Goal: Transaction & Acquisition: Purchase product/service

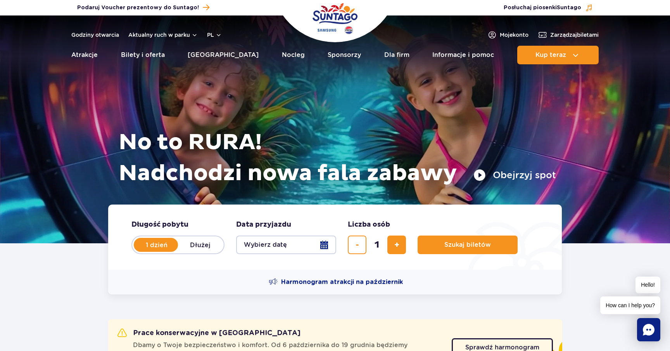
click at [326, 244] on button "Wybierz datę" at bounding box center [286, 245] width 100 height 19
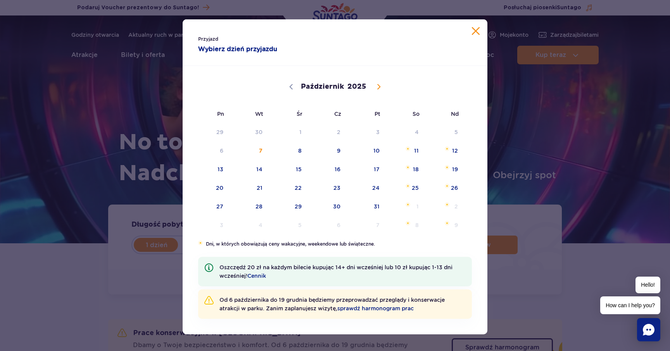
click at [511, 218] on div "Przyjazd Wybierz dzień przyjazdu Październik Listopad Grudzień 2025 Pn Wt Śr Cz…" at bounding box center [335, 175] width 670 height 351
click at [374, 153] on span "10" at bounding box center [366, 151] width 39 height 18
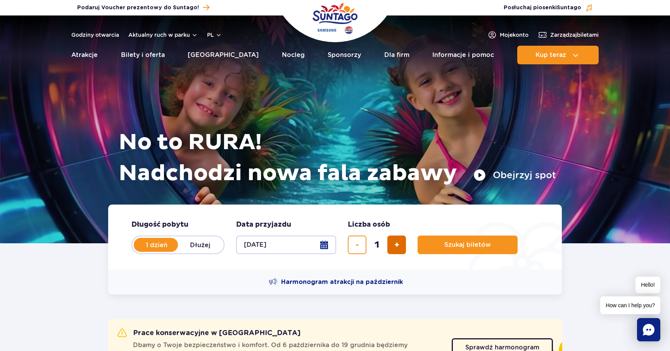
click at [405, 249] on button "dodaj bilet" at bounding box center [396, 245] width 19 height 19
type input "2"
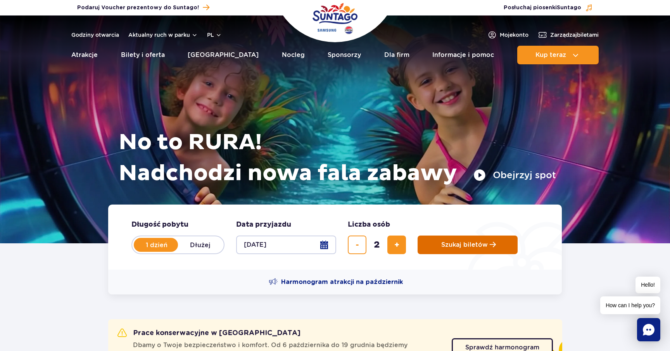
click at [471, 247] on span "Szukaj biletów" at bounding box center [464, 245] width 47 height 7
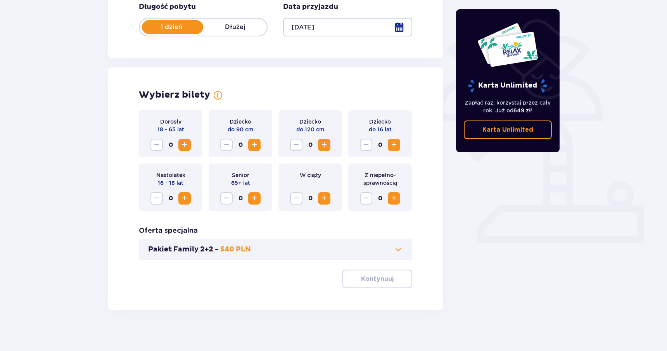
scroll to position [163, 0]
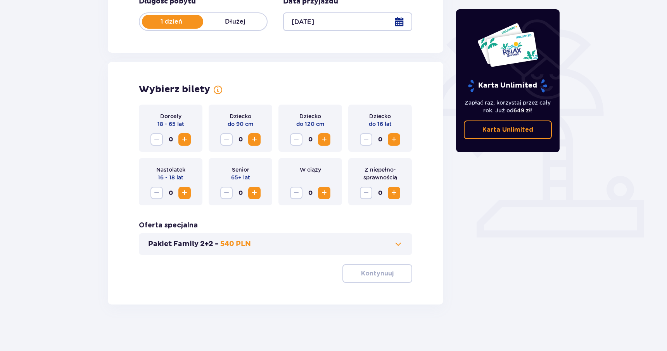
click at [182, 137] on span "Zwiększ" at bounding box center [184, 139] width 9 height 9
click at [156, 140] on span "Zmniejsz" at bounding box center [156, 139] width 9 height 9
click at [389, 276] on button "Kontynuuj" at bounding box center [377, 274] width 70 height 19
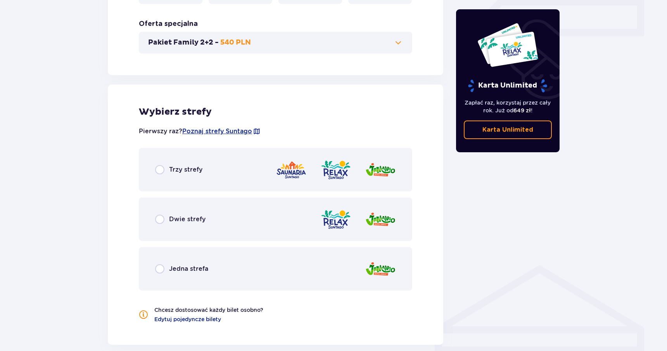
scroll to position [367, 0]
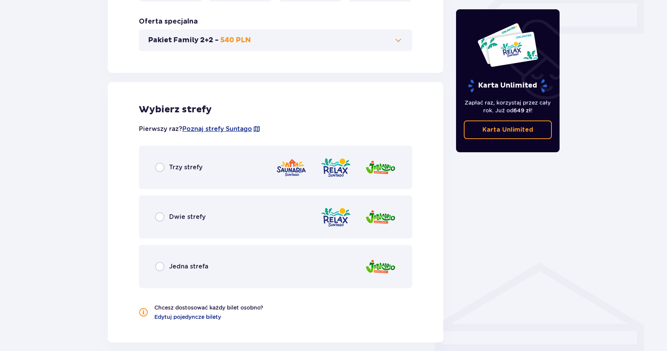
click at [189, 165] on span "Trzy strefy" at bounding box center [185, 167] width 33 height 9
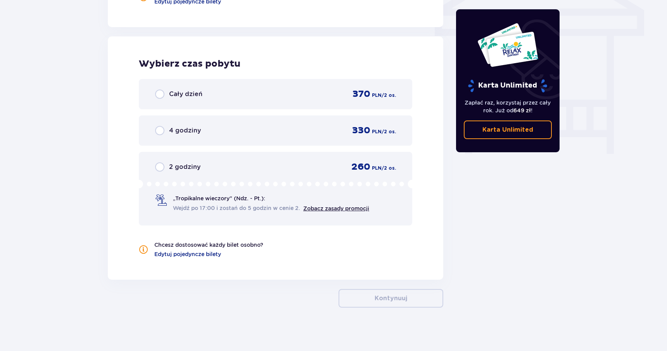
scroll to position [686, 0]
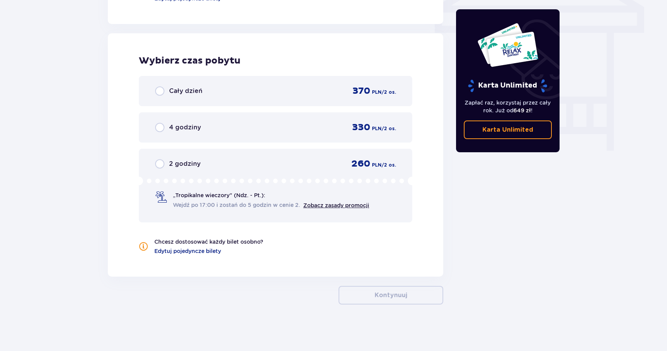
click at [205, 94] on div "Cały dzień 370 PLN / 2 os." at bounding box center [275, 91] width 241 height 12
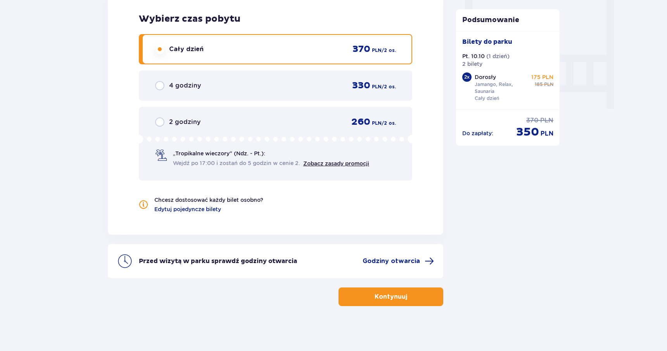
scroll to position [729, 0]
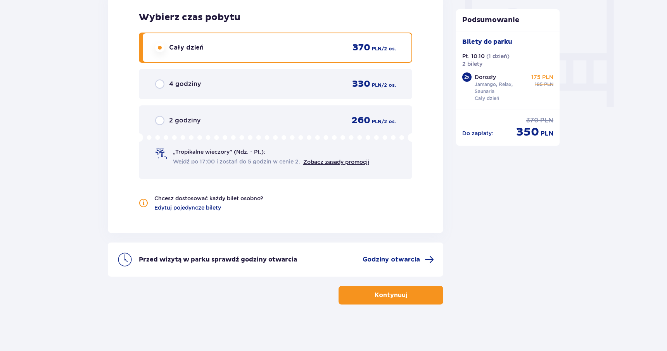
click at [382, 296] on p "Kontynuuj" at bounding box center [391, 295] width 33 height 9
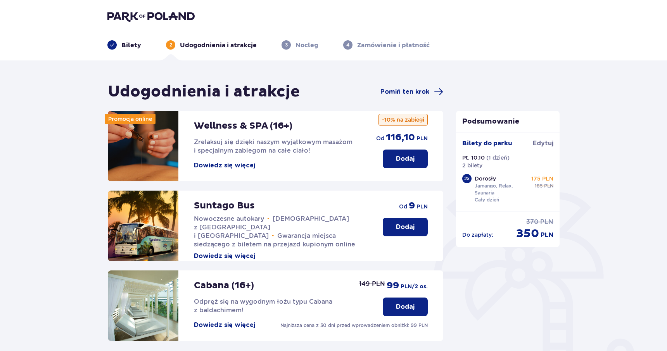
click at [407, 230] on p "Dodaj" at bounding box center [405, 227] width 19 height 9
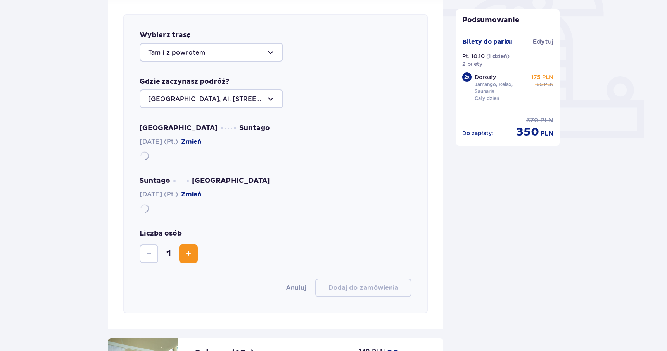
scroll to position [268, 0]
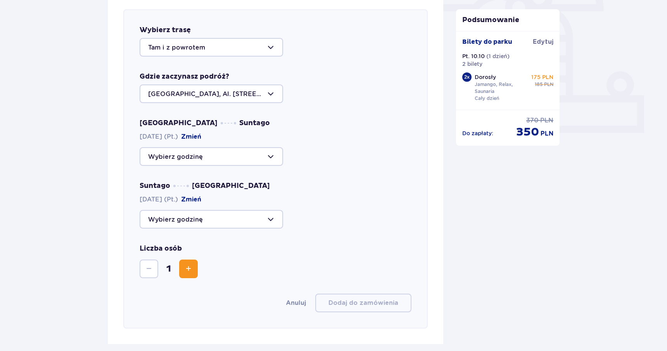
click at [248, 167] on div "Warszawa Suntago 10.10.2025 (Pt.) Zmień Suntago Warszawa 10.10.2025 (Pt.) Zmień" at bounding box center [276, 174] width 272 height 110
click at [249, 156] on div at bounding box center [212, 156] width 144 height 19
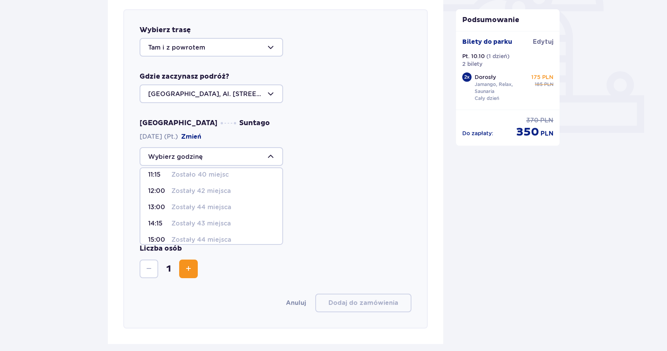
scroll to position [55, 0]
click at [215, 192] on p "Zostały 42 miejsca" at bounding box center [200, 191] width 59 height 9
type input "12:00"
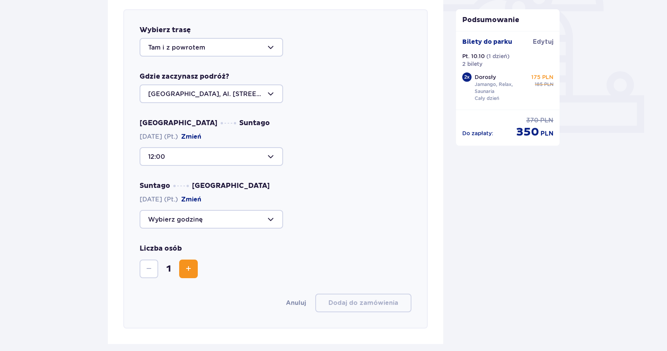
click at [233, 222] on div at bounding box center [212, 219] width 144 height 19
click at [214, 285] on p "Zostały 33 miejsca" at bounding box center [200, 284] width 59 height 9
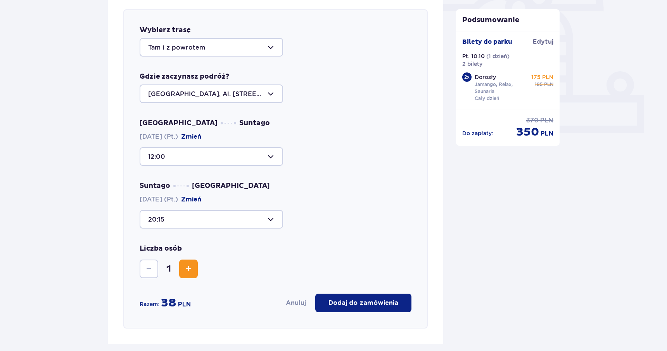
click at [190, 272] on span "Zwiększ" at bounding box center [188, 269] width 9 height 9
click at [273, 222] on div at bounding box center [212, 219] width 144 height 19
click at [216, 260] on p "Zostały 33 miejsca" at bounding box center [200, 256] width 59 height 9
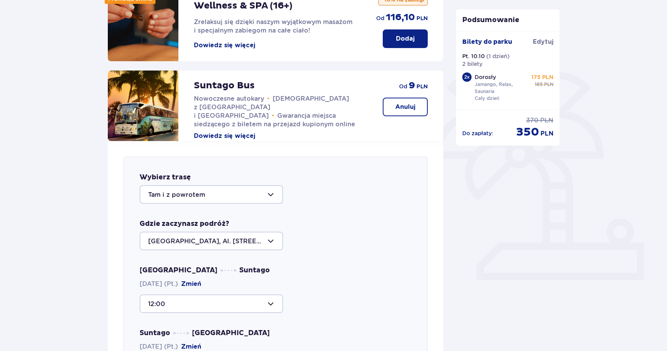
scroll to position [121, 0]
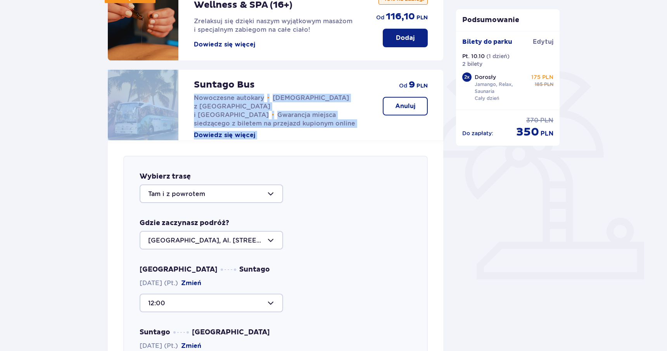
drag, startPoint x: 256, startPoint y: 84, endPoint x: 185, endPoint y: 85, distance: 70.6
click at [185, 85] on div "Suntago Bus Nowoczesne autokary • Kursy z Warszawy i Żyrardowa • Gwarancja miej…" at bounding box center [237, 105] width 259 height 71
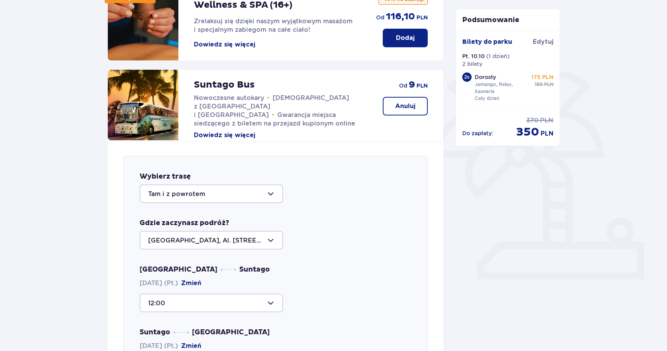
click at [218, 90] on p "Suntago Bus" at bounding box center [224, 85] width 61 height 12
copy p "Suntago Bus"
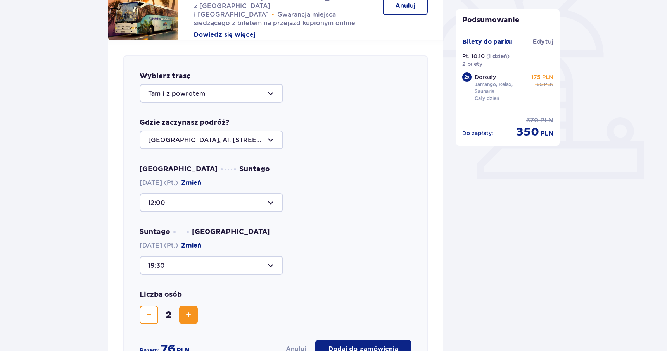
scroll to position [226, 0]
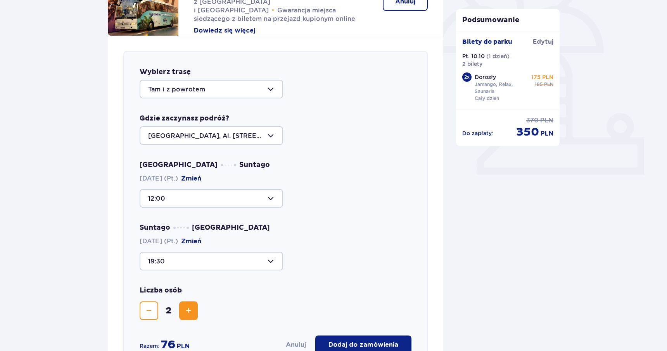
click at [265, 260] on div at bounding box center [212, 261] width 144 height 19
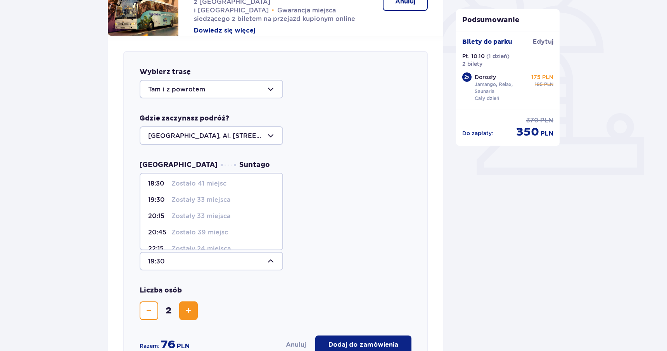
scroll to position [35, 0]
click at [225, 216] on p "Zostały 33 miejsca" at bounding box center [200, 216] width 59 height 9
type input "20:15"
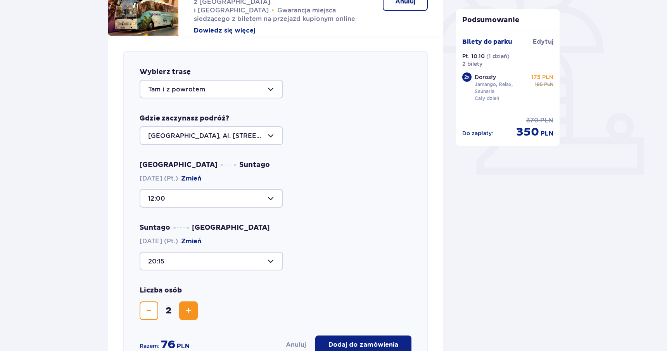
click at [272, 261] on div at bounding box center [212, 261] width 144 height 19
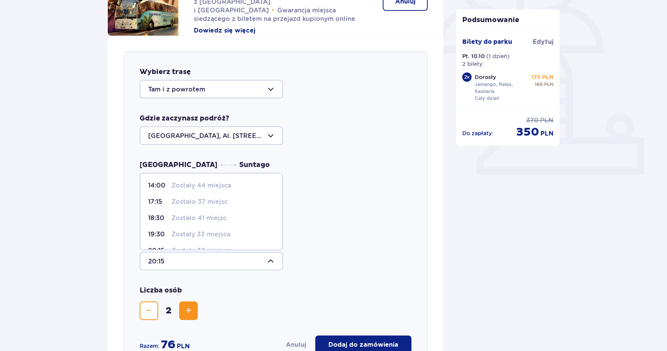
scroll to position [16, 0]
click at [320, 279] on div "Wybierz trasę Tam i z powrotem Gdzie zaczynasz podróż? Warszawa, Al. Jerozolims…" at bounding box center [275, 211] width 304 height 320
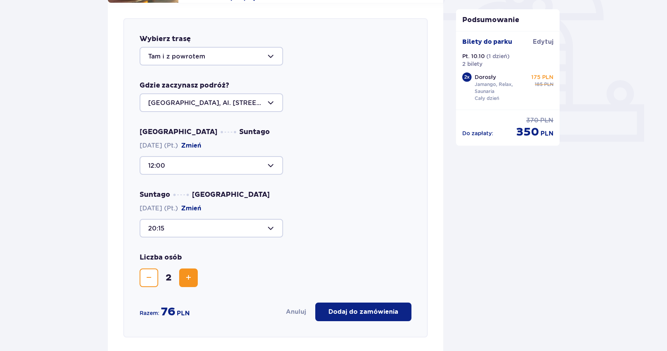
scroll to position [259, 0]
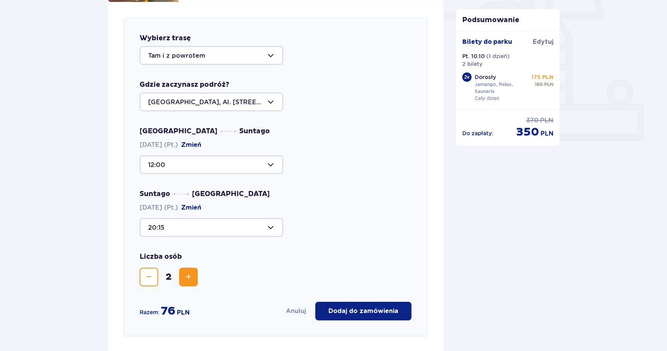
click at [370, 312] on p "Dodaj do zamówienia" at bounding box center [364, 311] width 70 height 9
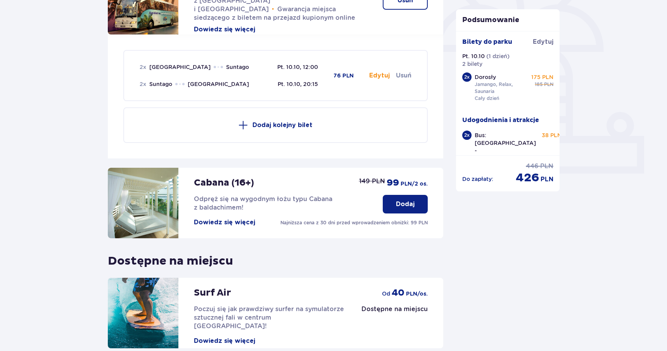
scroll to position [299, 0]
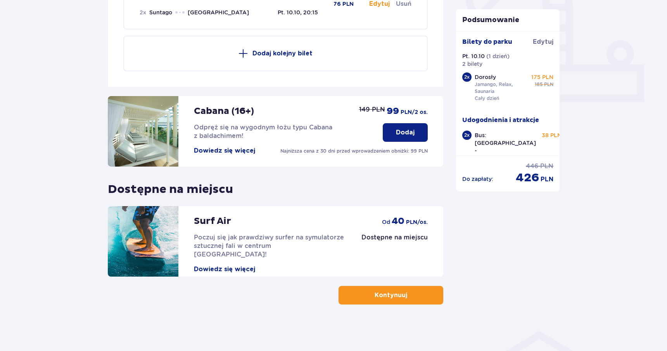
click at [401, 296] on button "Kontynuuj" at bounding box center [391, 295] width 105 height 19
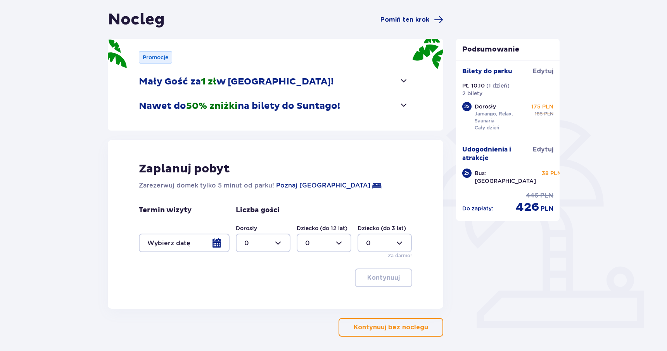
scroll to position [94, 0]
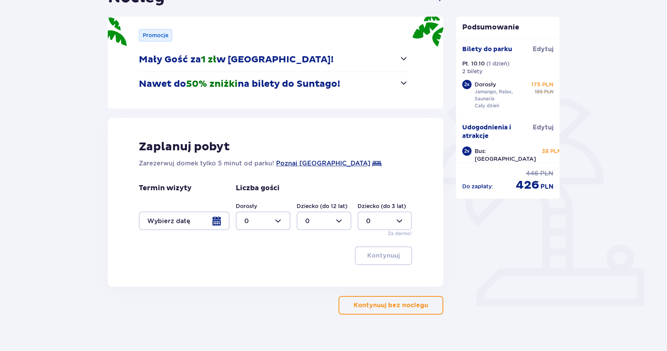
click at [408, 312] on button "Kontynuuj bez noclegu" at bounding box center [391, 305] width 105 height 19
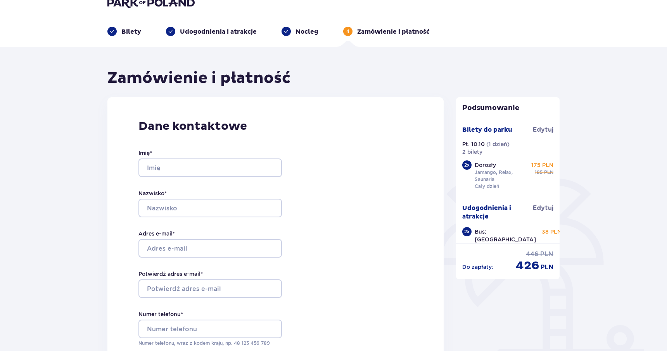
scroll to position [64, 0]
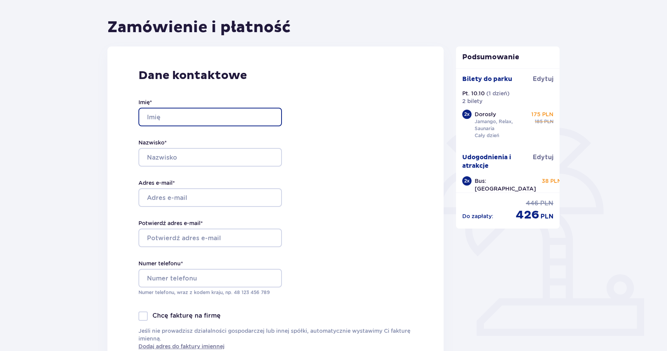
click at [176, 117] on input "Imię *" at bounding box center [210, 117] width 144 height 19
type input "Volha"
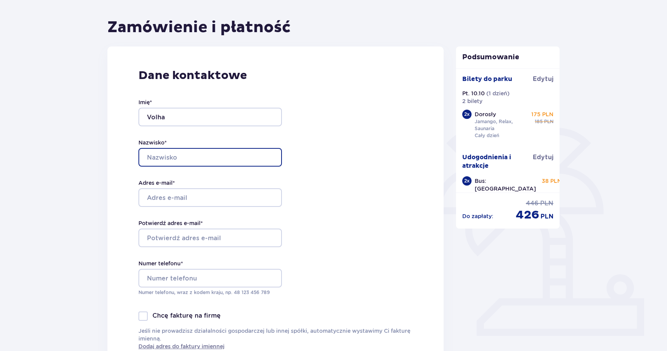
type input "Pushkel"
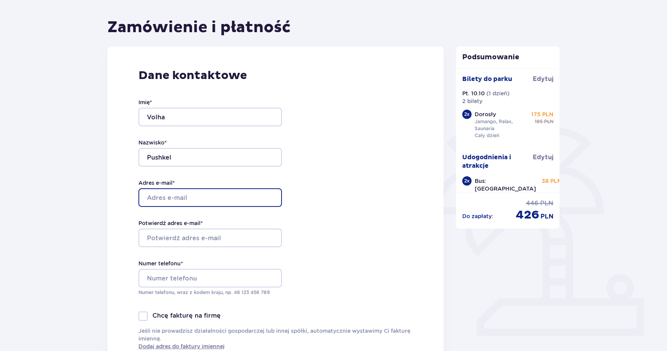
type input "pushkel.oa@gmail.com"
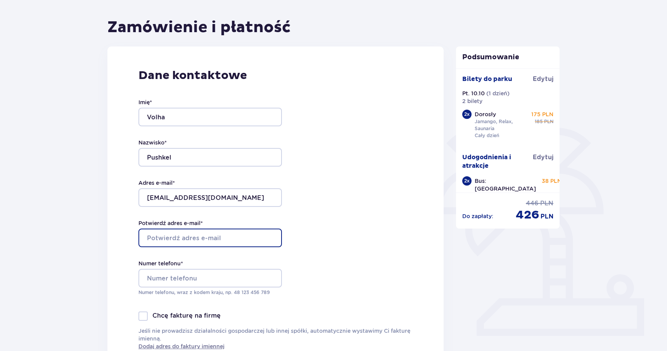
type input "pushkel.oa@gmail.com"
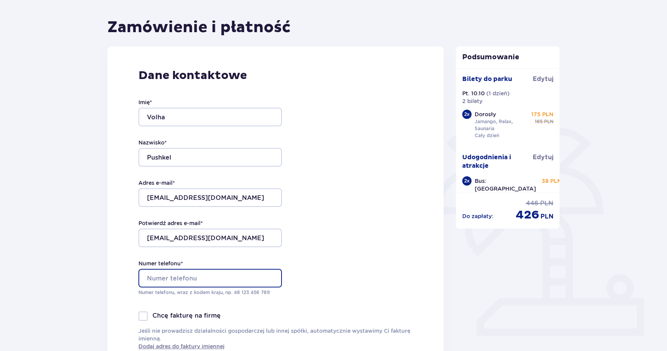
type input "725939765"
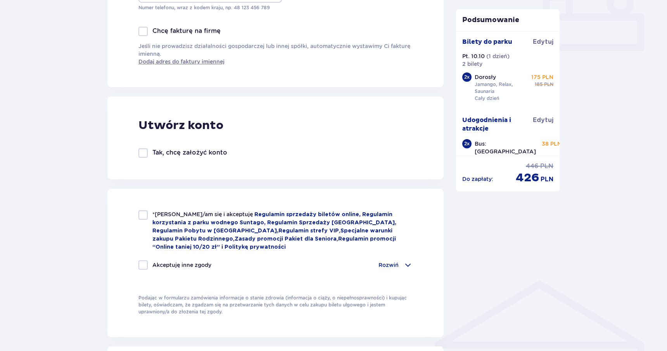
scroll to position [355, 0]
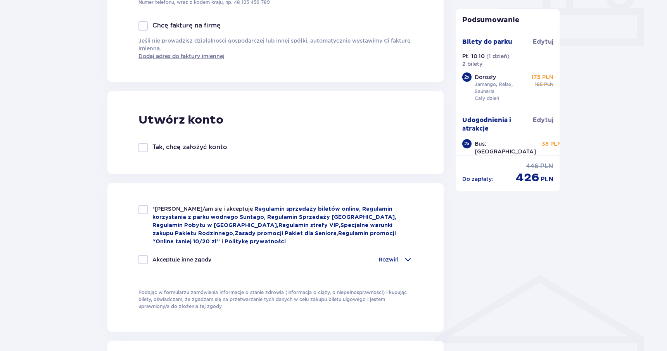
click at [213, 145] on p "Tak, chcę założyć konto" at bounding box center [189, 147] width 75 height 9
checkbox input "true"
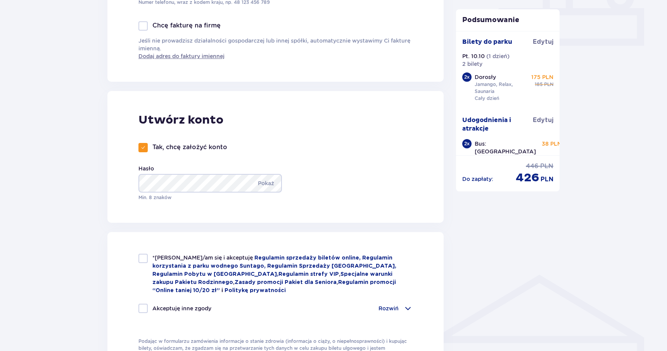
click at [139, 258] on div at bounding box center [142, 258] width 9 height 9
checkbox input "true"
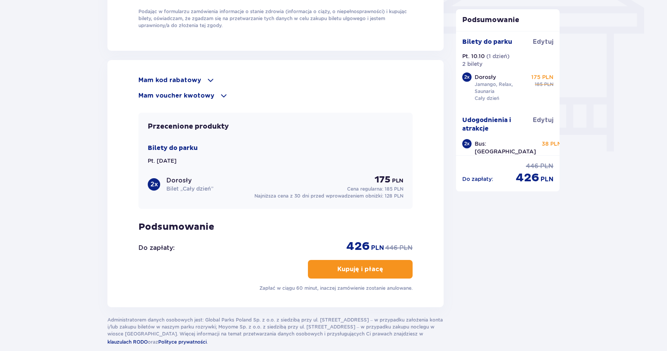
scroll to position [691, 0]
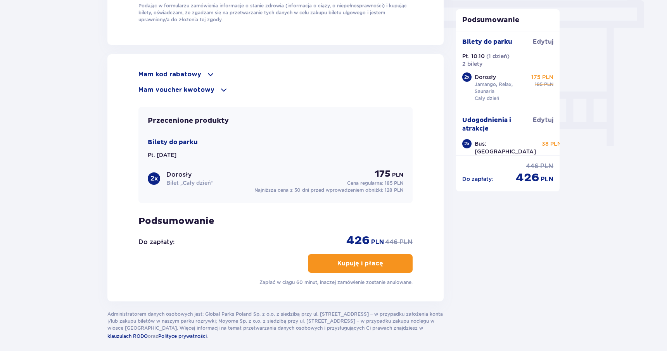
click at [374, 268] on button "Kupuję i płacę" at bounding box center [360, 263] width 105 height 19
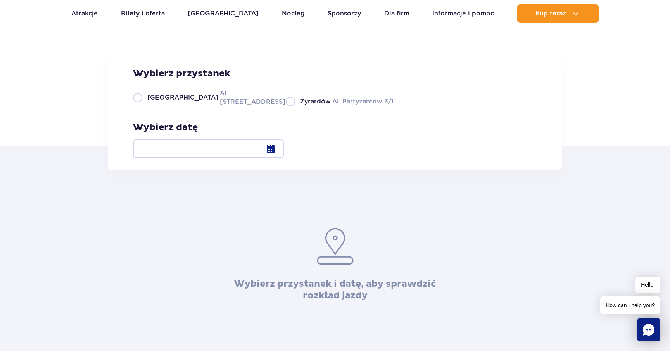
scroll to position [66, 0]
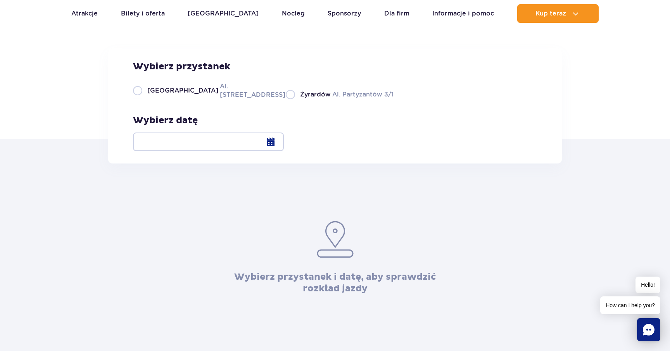
click at [206, 99] on label "Warszawa Al. Jerozolimskie 56" at bounding box center [205, 90] width 144 height 17
click at [142, 99] on input "Warszawa Al. Jerozolimskie 56" at bounding box center [137, 99] width 9 height 2
radio input "true"
click at [284, 136] on div at bounding box center [208, 142] width 151 height 19
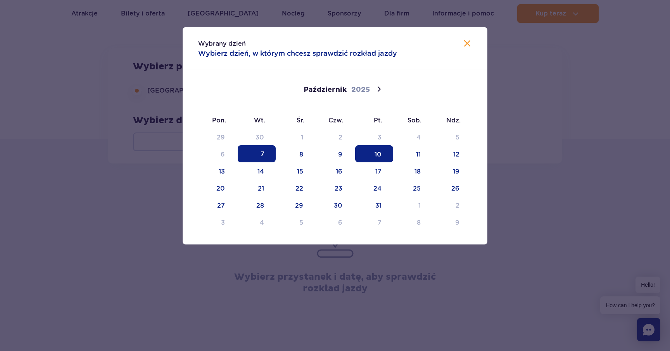
click at [375, 153] on span "10" at bounding box center [374, 153] width 38 height 17
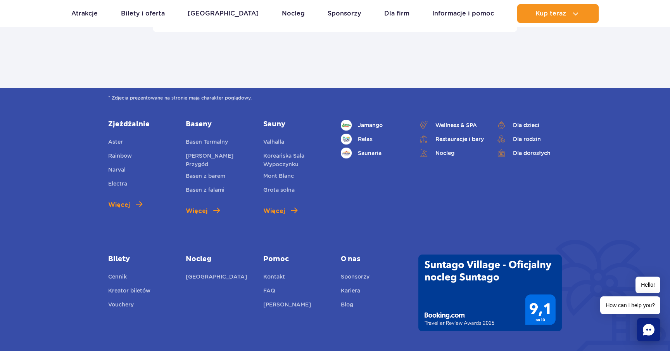
scroll to position [613, 0]
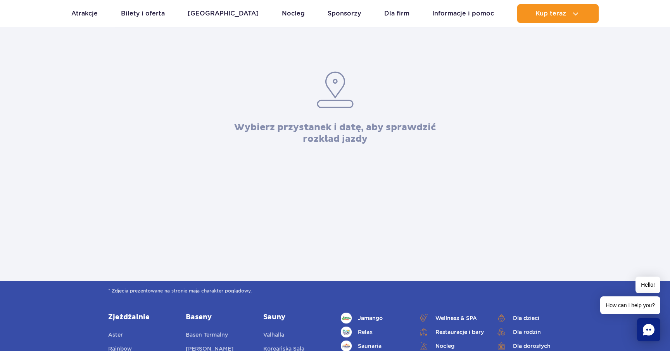
scroll to position [97, 0]
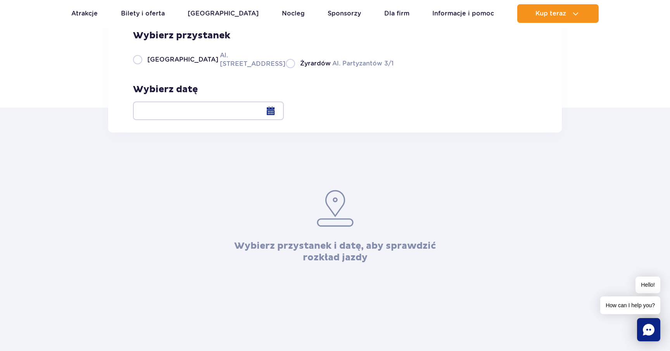
click at [177, 64] on span "Warszawa" at bounding box center [182, 59] width 71 height 9
click at [142, 68] on input "Warszawa Al. Jerozolimskie 56" at bounding box center [137, 68] width 9 height 2
radio input "true"
click at [284, 111] on div at bounding box center [208, 111] width 151 height 19
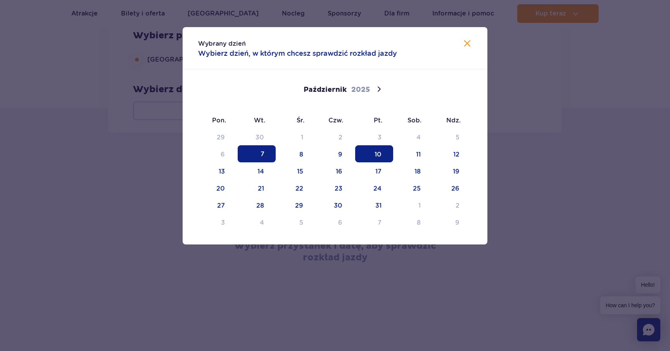
click at [376, 148] on span "10" at bounding box center [374, 153] width 38 height 17
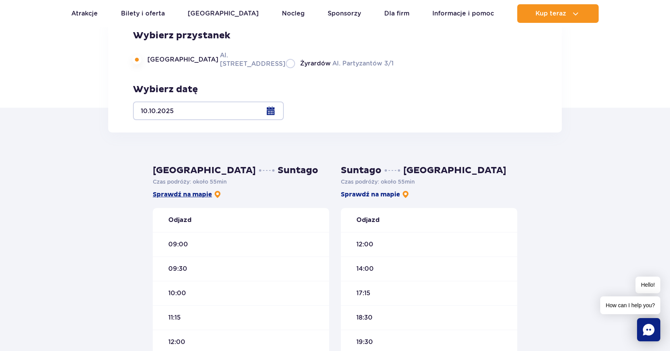
click at [192, 194] on link "Sprawdź na mapie" at bounding box center [187, 194] width 69 height 9
click at [202, 196] on link "Sprawdź na mapie" at bounding box center [187, 194] width 69 height 9
click at [382, 193] on link "Sprawdź na mapie" at bounding box center [375, 194] width 69 height 9
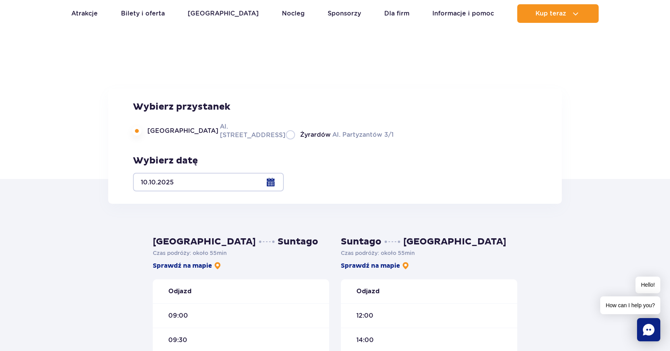
scroll to position [0, 0]
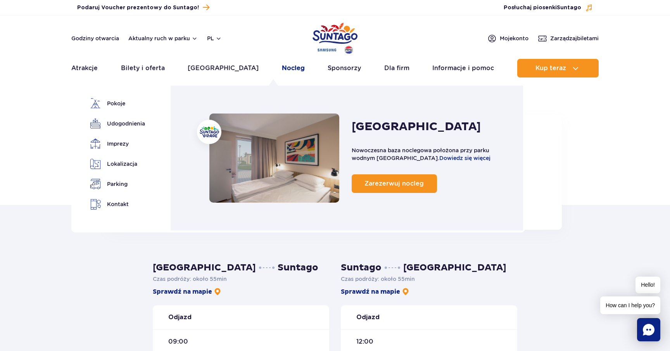
click at [282, 67] on link "Nocleg" at bounding box center [293, 68] width 23 height 19
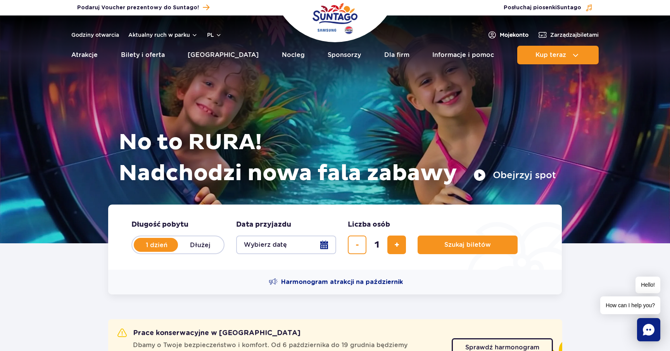
click at [510, 36] on span "Moje konto" at bounding box center [514, 35] width 29 height 8
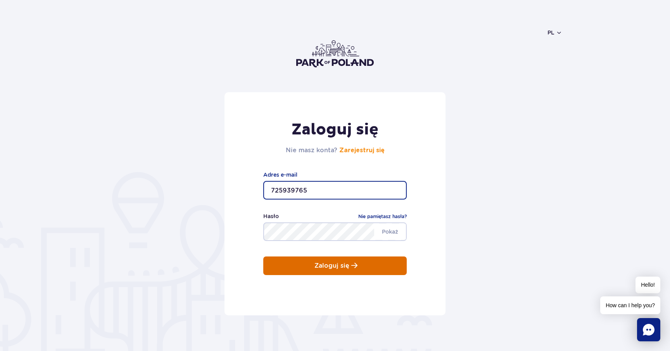
click at [349, 267] on button "Zaloguj się" at bounding box center [335, 266] width 144 height 19
click at [338, 265] on p "Zaloguj się" at bounding box center [332, 266] width 35 height 7
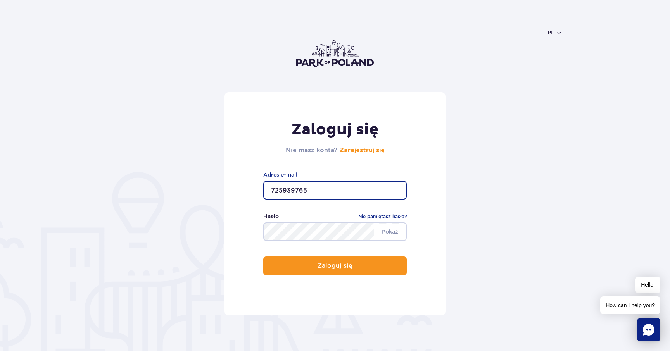
click at [312, 186] on input "725939765" at bounding box center [335, 190] width 144 height 19
drag, startPoint x: 359, startPoint y: 191, endPoint x: 257, endPoint y: 195, distance: 102.1
click at [257, 195] on div "Zaloguj się Nie masz konta? Zarejestruj się [PERSON_NAME][EMAIL_ADDRESS][DOMAIN…" at bounding box center [335, 203] width 221 height 223
click at [318, 197] on input "[PERSON_NAME]@gismart.compushkel.oa" at bounding box center [335, 190] width 144 height 19
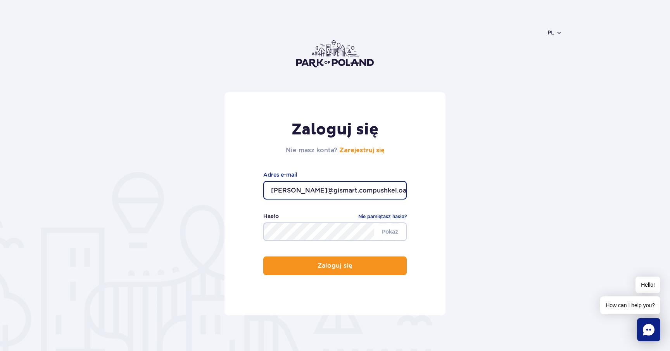
click at [318, 197] on input "[PERSON_NAME]@gismart.compushkel.oa" at bounding box center [335, 190] width 144 height 19
type input "[EMAIL_ADDRESS][DOMAIN_NAME]"
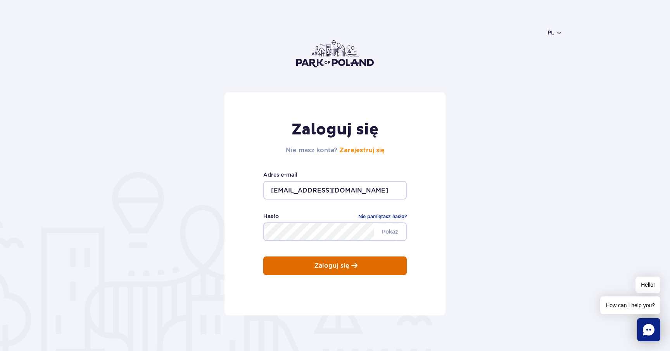
click at [357, 265] on span "submit" at bounding box center [354, 266] width 6 height 7
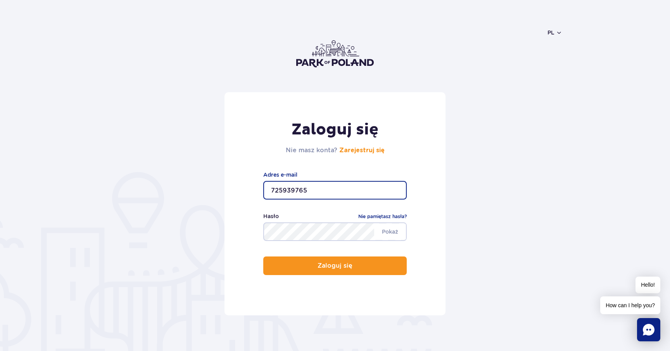
click at [311, 192] on input "725939765" at bounding box center [335, 190] width 144 height 19
type input "pushkel.oa@gmail.com"
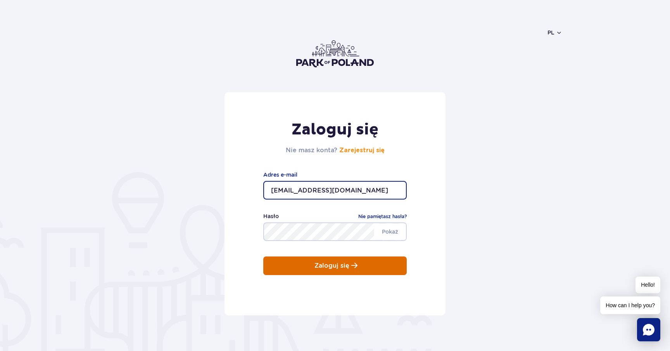
click at [342, 266] on p "Zaloguj się" at bounding box center [332, 266] width 35 height 7
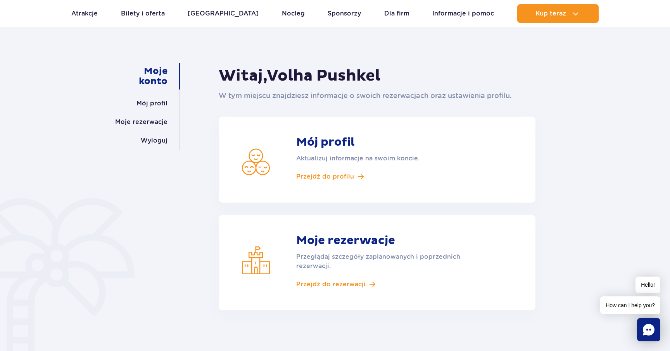
scroll to position [59, 0]
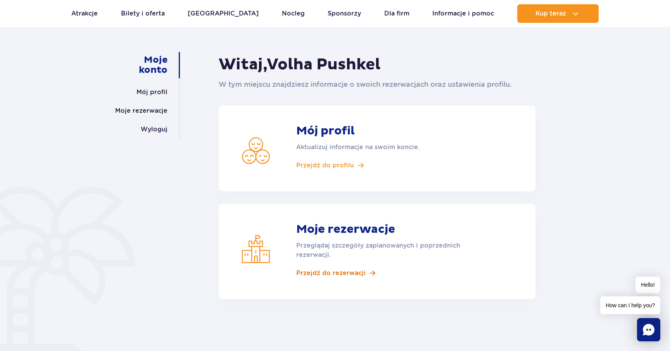
click at [355, 273] on span "Przejdź do rezerwacji" at bounding box center [330, 273] width 69 height 9
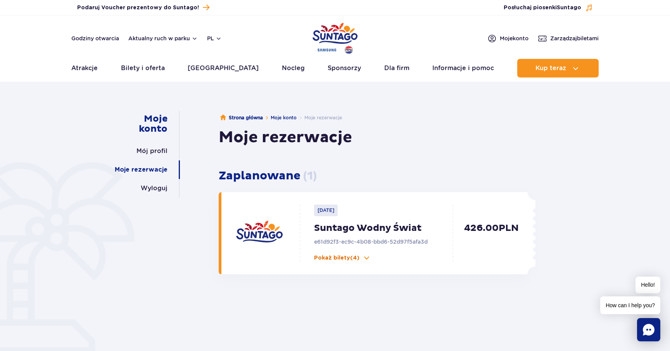
click at [361, 261] on button "Pokaż bilety (4)" at bounding box center [342, 258] width 56 height 8
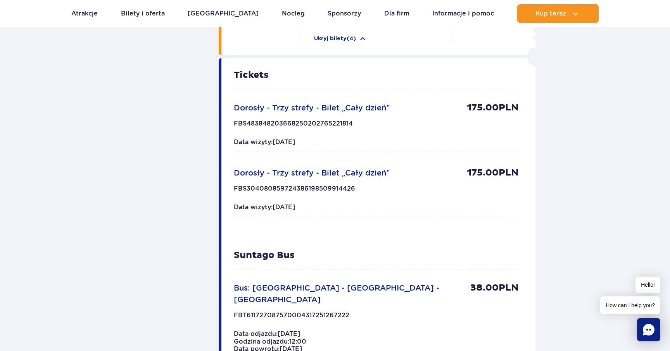
scroll to position [192, 0]
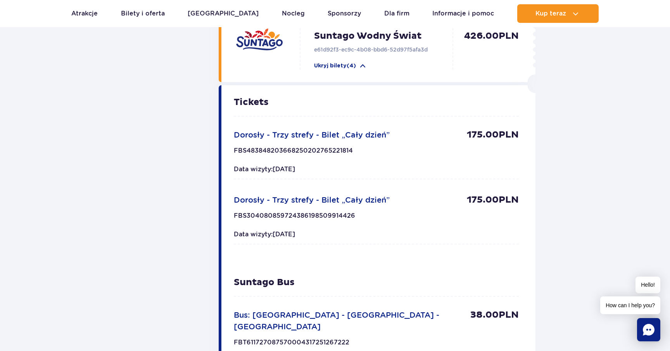
click at [290, 161] on div "Dorosły - Trzy strefy - Bilet „Cały dzień” 175.00 PLN FBS4838482036682502027652…" at bounding box center [376, 154] width 285 height 50
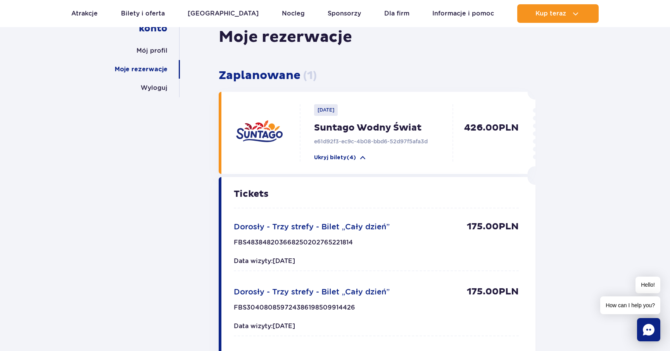
scroll to position [27, 0]
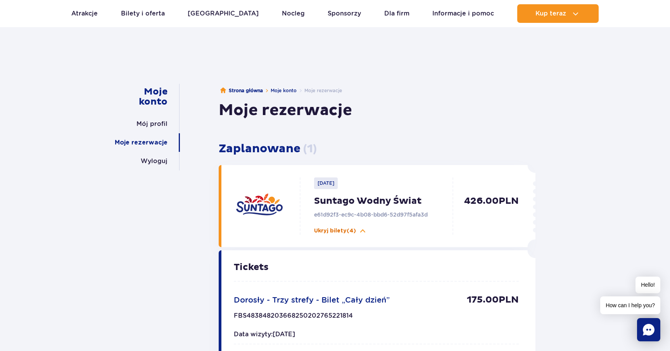
click at [350, 231] on p "Ukryj bilety (4)" at bounding box center [335, 231] width 42 height 8
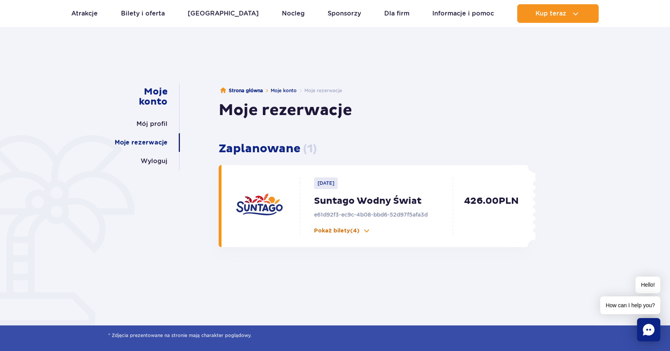
click at [350, 231] on p "Pokaż bilety (4)" at bounding box center [336, 231] width 45 height 8
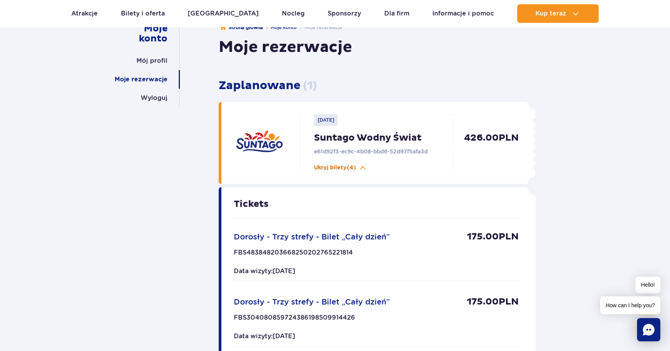
scroll to position [119, 0]
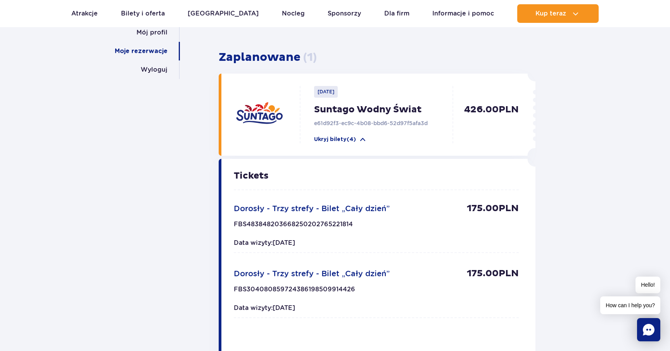
click at [297, 231] on p "FBS483848203668250202765221814" at bounding box center [293, 227] width 119 height 12
click at [297, 220] on div "Dorosły - Trzy strefy - Bilet „Cały dzień” 175.00 PLN FBS4838482036682502027652…" at bounding box center [376, 228] width 285 height 50
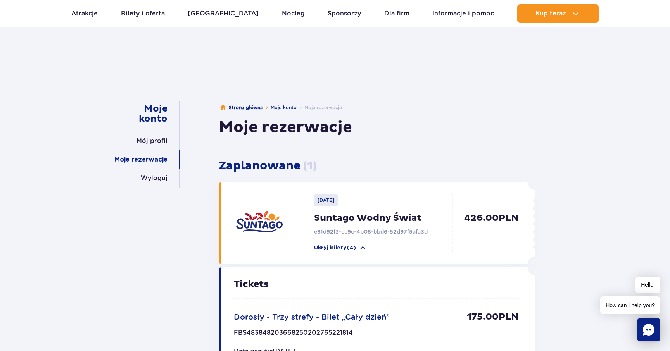
scroll to position [0, 0]
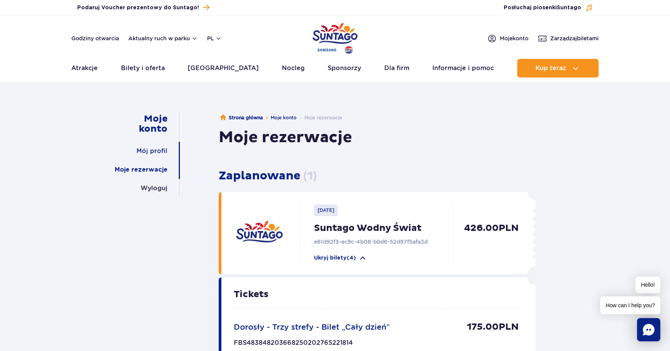
click at [161, 150] on link "Mój profil" at bounding box center [152, 151] width 31 height 19
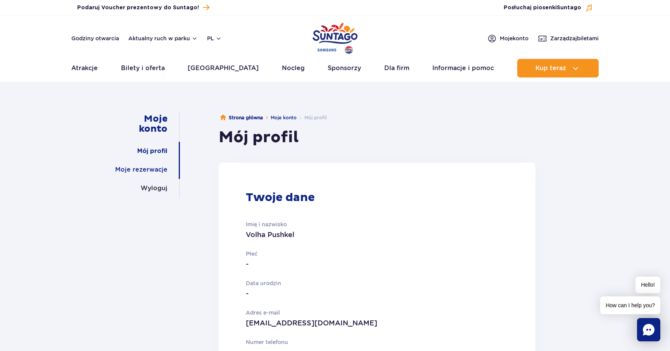
click at [149, 170] on link "Moje rezerwacje" at bounding box center [141, 170] width 52 height 19
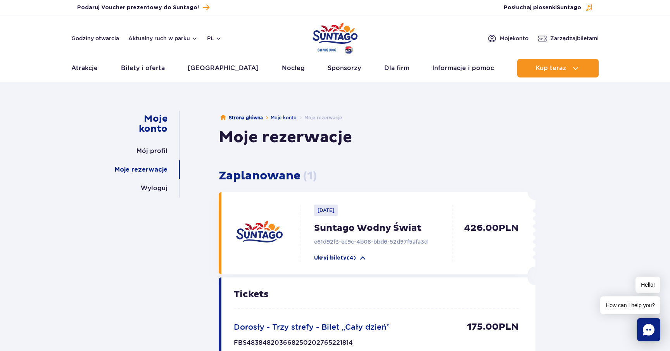
click at [358, 257] on button "Ukryj bilety (4)" at bounding box center [340, 258] width 53 height 8
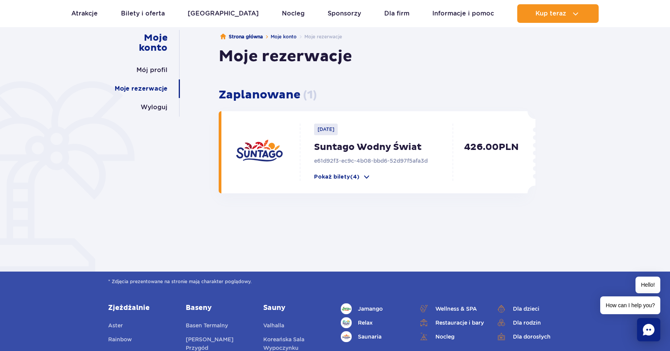
scroll to position [125, 0]
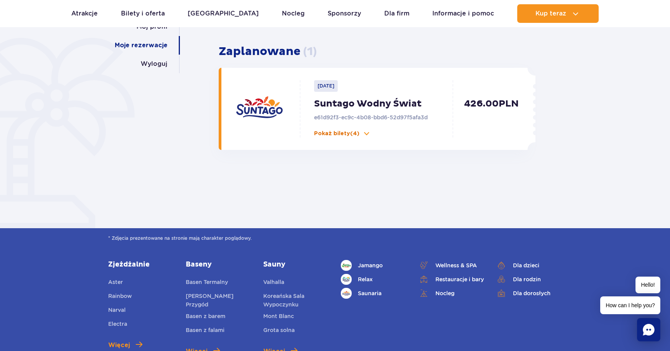
click at [358, 132] on p "Pokaż bilety (4)" at bounding box center [336, 134] width 45 height 8
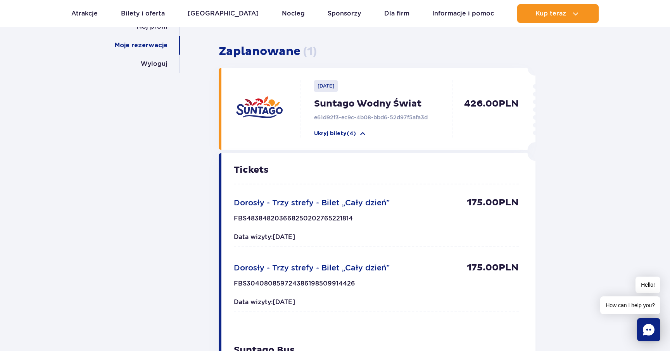
click at [315, 223] on p "FBS483848203668250202765221814" at bounding box center [293, 221] width 119 height 12
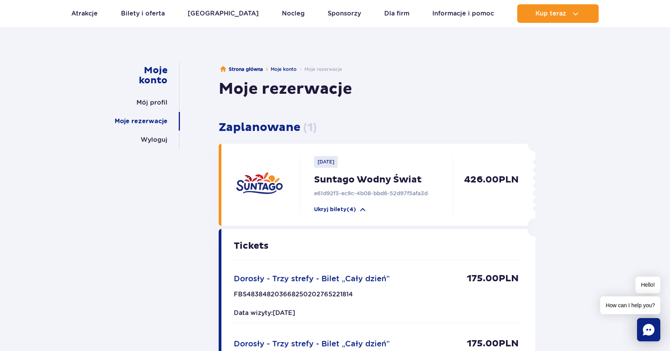
scroll to position [0, 0]
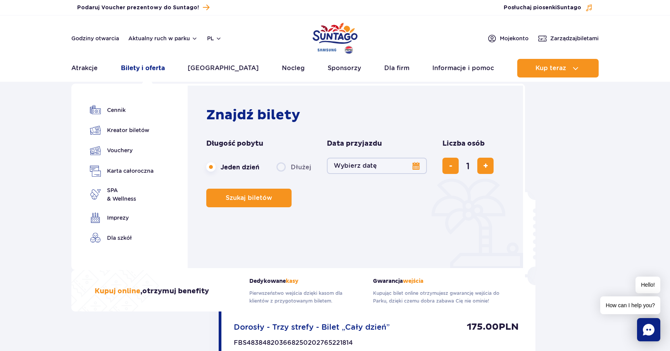
click at [148, 69] on link "Bilety i oferta" at bounding box center [143, 68] width 44 height 19
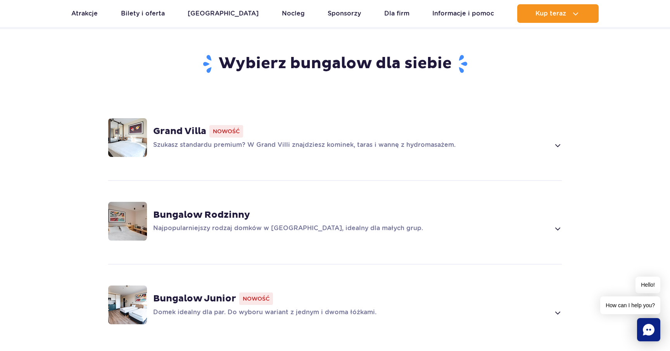
scroll to position [539, 0]
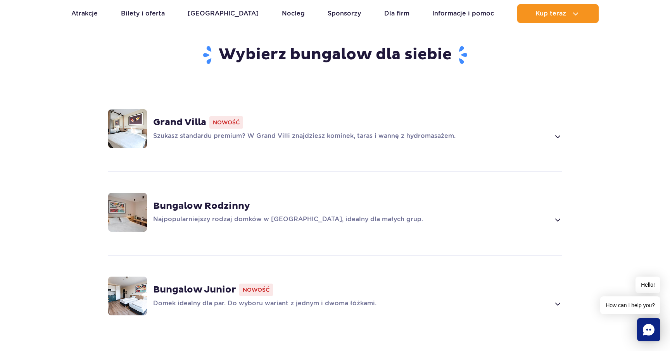
click at [262, 132] on p "Szukasz standardu premium? W Grand Villi znajdziesz kominek, taras i wannę z hy…" at bounding box center [351, 136] width 397 height 9
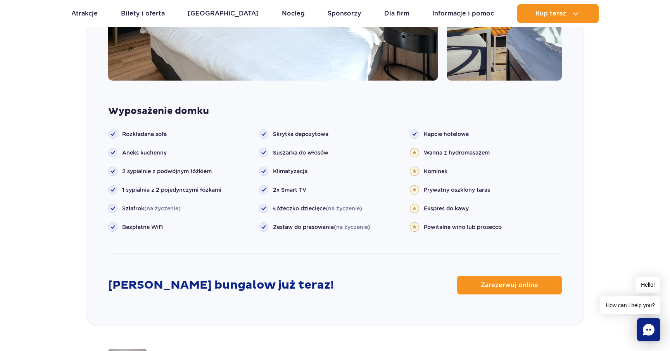
scroll to position [840, 0]
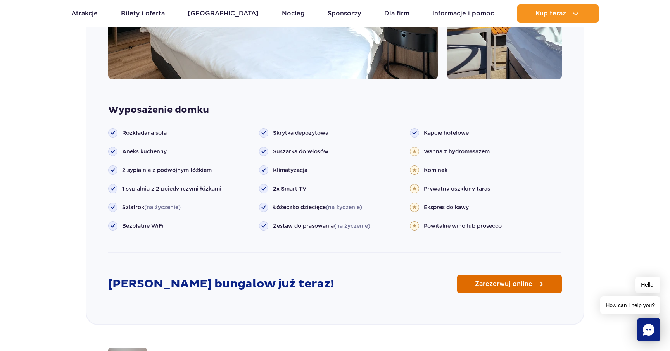
click at [499, 280] on link "Zarezerwuj online" at bounding box center [509, 284] width 105 height 19
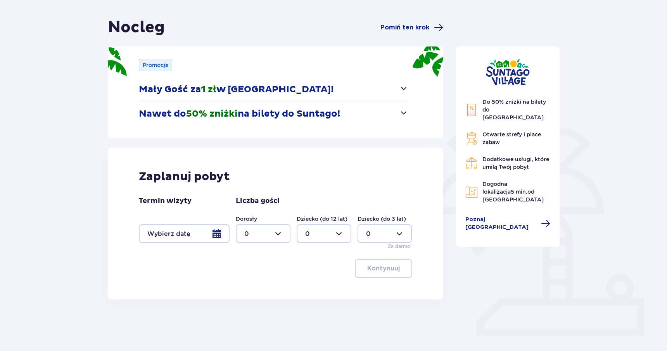
click at [218, 235] on div at bounding box center [184, 234] width 91 height 19
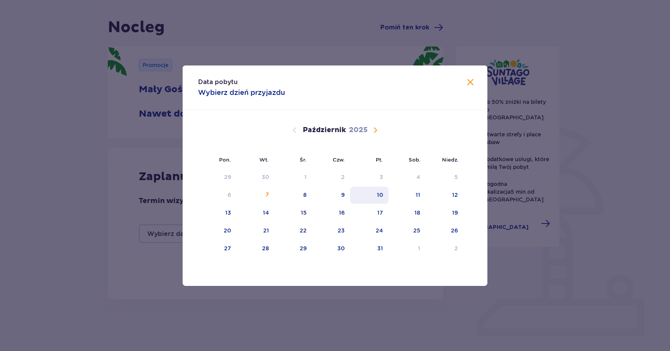
click at [382, 194] on div "10" at bounding box center [380, 195] width 6 height 8
click at [420, 195] on div "11" at bounding box center [418, 195] width 5 height 8
type input "[DATE] - [DATE]"
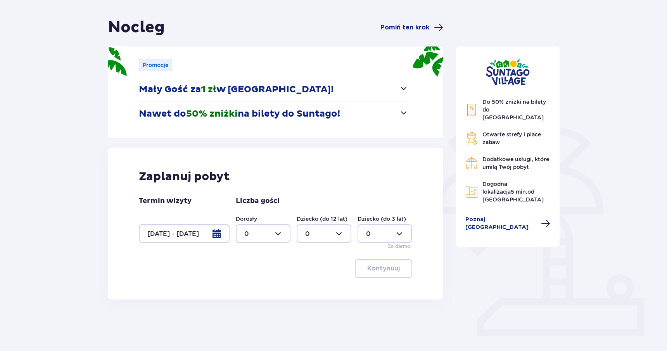
click at [280, 238] on div at bounding box center [263, 234] width 55 height 19
click at [254, 293] on div "2" at bounding box center [263, 290] width 38 height 9
type input "2"
click at [382, 272] on p "Kontynuuj" at bounding box center [383, 269] width 33 height 9
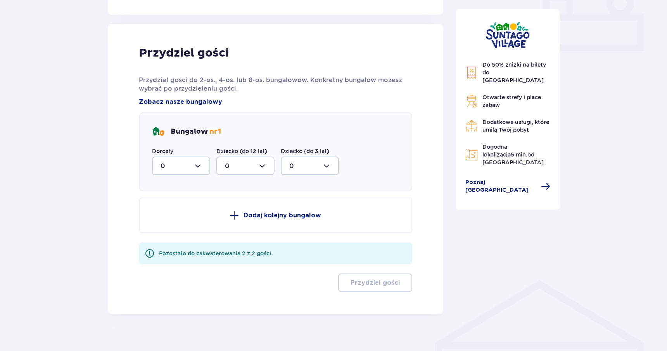
scroll to position [359, 0]
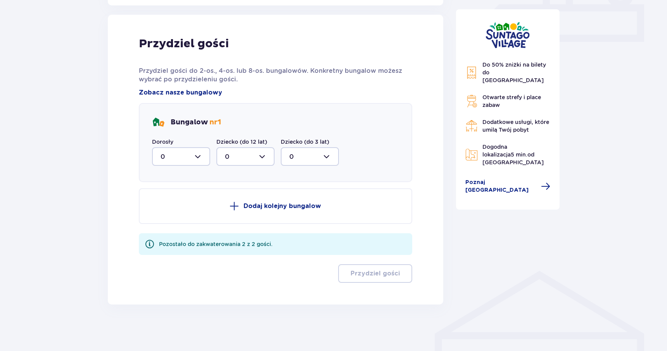
click at [196, 156] on div at bounding box center [181, 156] width 58 height 19
click at [182, 216] on div "2" at bounding box center [181, 213] width 41 height 9
type input "2"
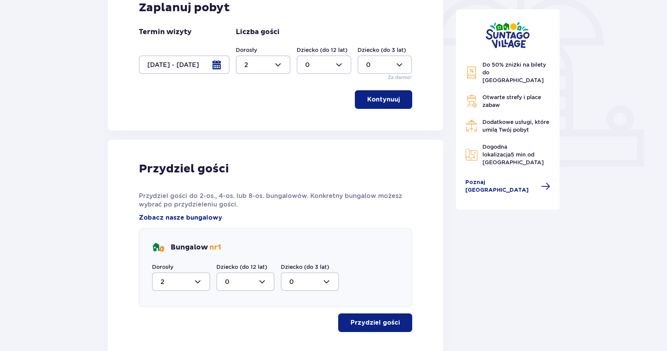
scroll to position [283, 0]
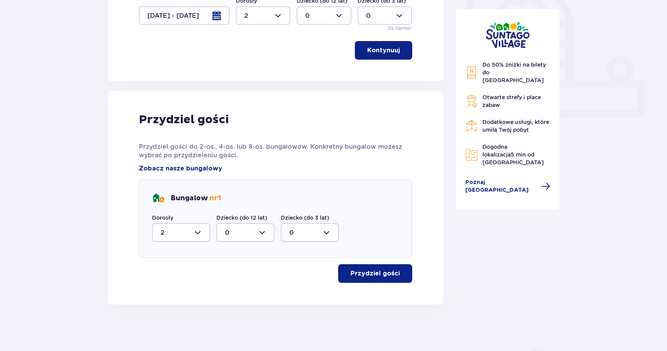
click at [371, 275] on p "Przydziel gości" at bounding box center [375, 274] width 49 height 9
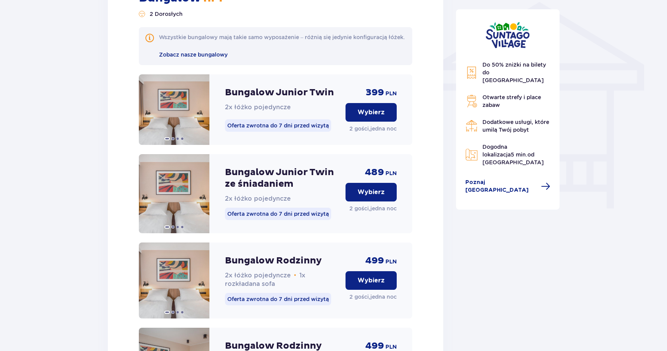
scroll to position [629, 0]
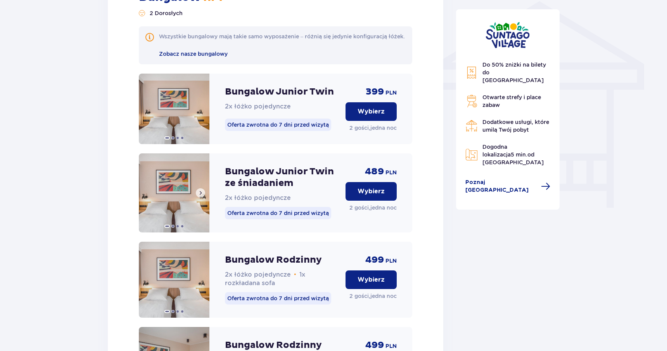
click at [199, 198] on button at bounding box center [200, 193] width 9 height 9
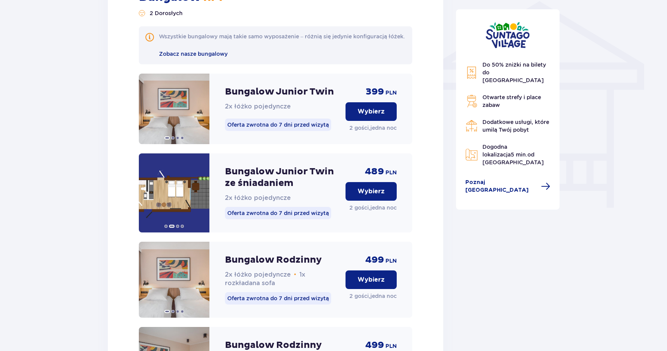
click at [246, 184] on p "Bungalow Junior Twin ze śniadaniem" at bounding box center [282, 177] width 114 height 23
click at [375, 196] on p "Wybierz" at bounding box center [371, 191] width 27 height 9
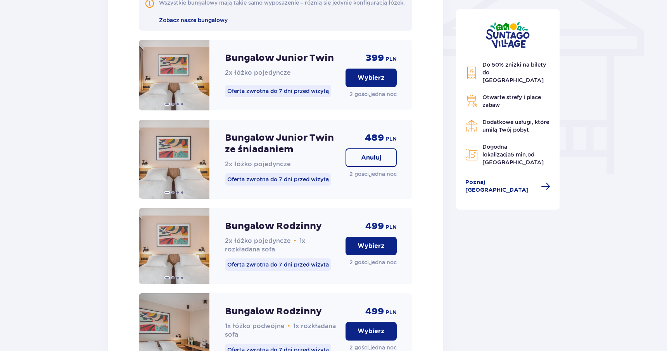
scroll to position [639, 0]
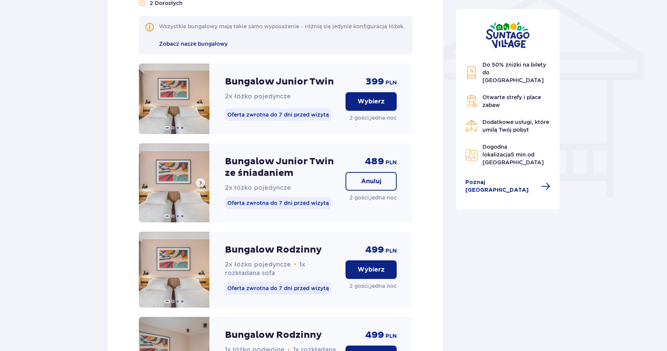
click at [168, 179] on img at bounding box center [174, 183] width 71 height 79
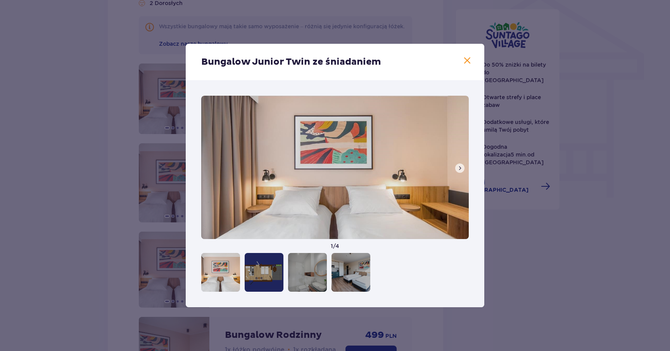
click at [458, 167] on span at bounding box center [460, 168] width 6 height 6
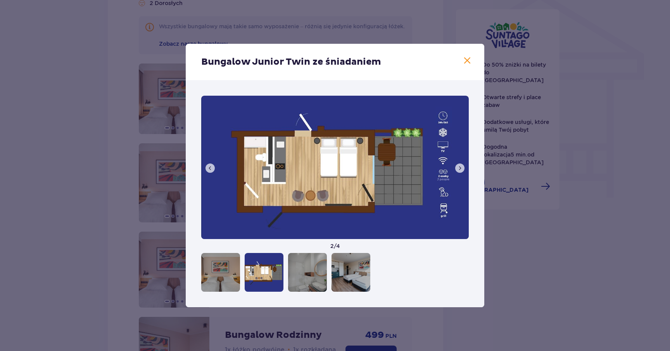
click at [458, 167] on span at bounding box center [460, 168] width 6 height 6
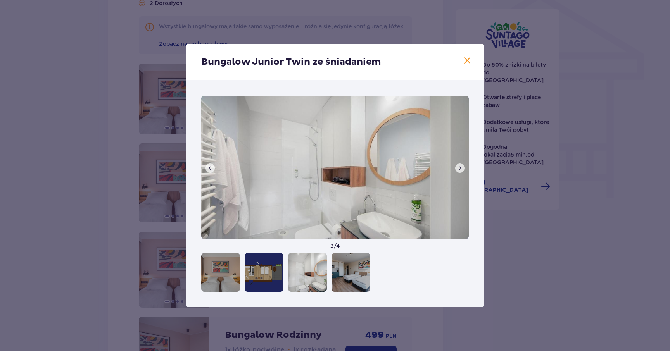
click at [458, 167] on span at bounding box center [460, 168] width 6 height 6
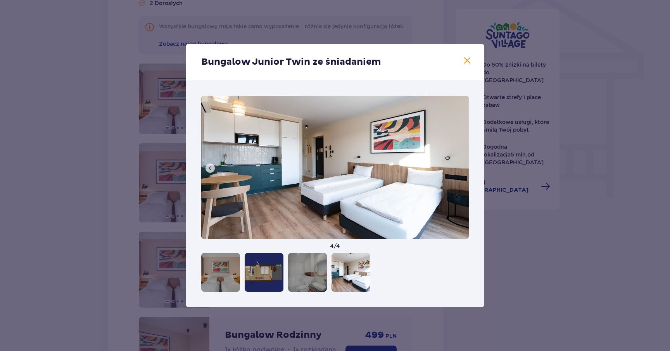
click at [458, 167] on img at bounding box center [335, 168] width 268 height 144
click at [468, 58] on span at bounding box center [467, 60] width 9 height 9
